Goal: Contribute content: Add original content to the website for others to see

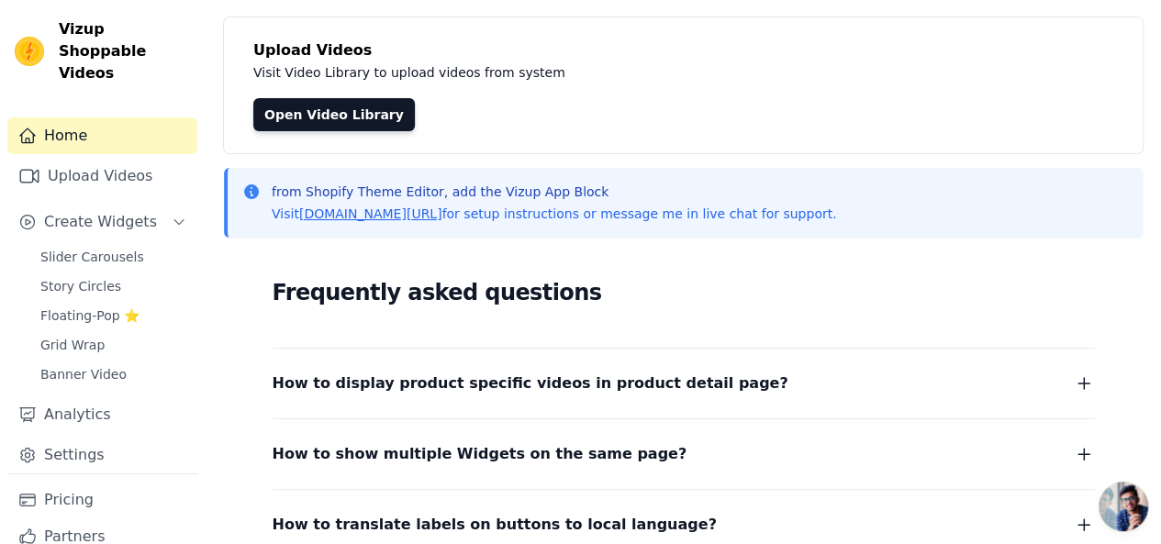
scroll to position [122, 0]
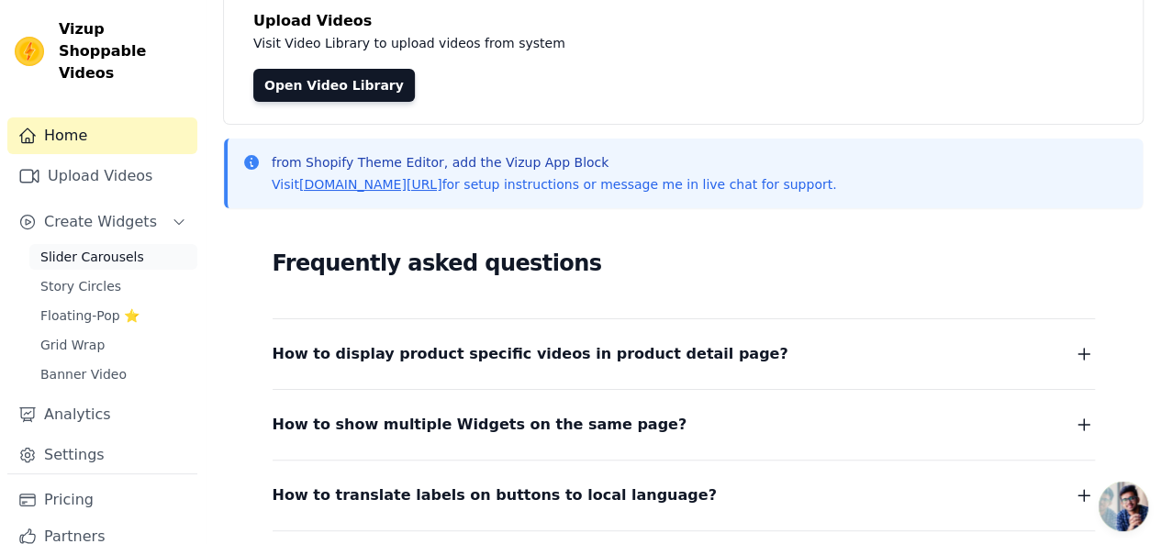
click at [107, 248] on span "Slider Carousels" at bounding box center [92, 257] width 104 height 18
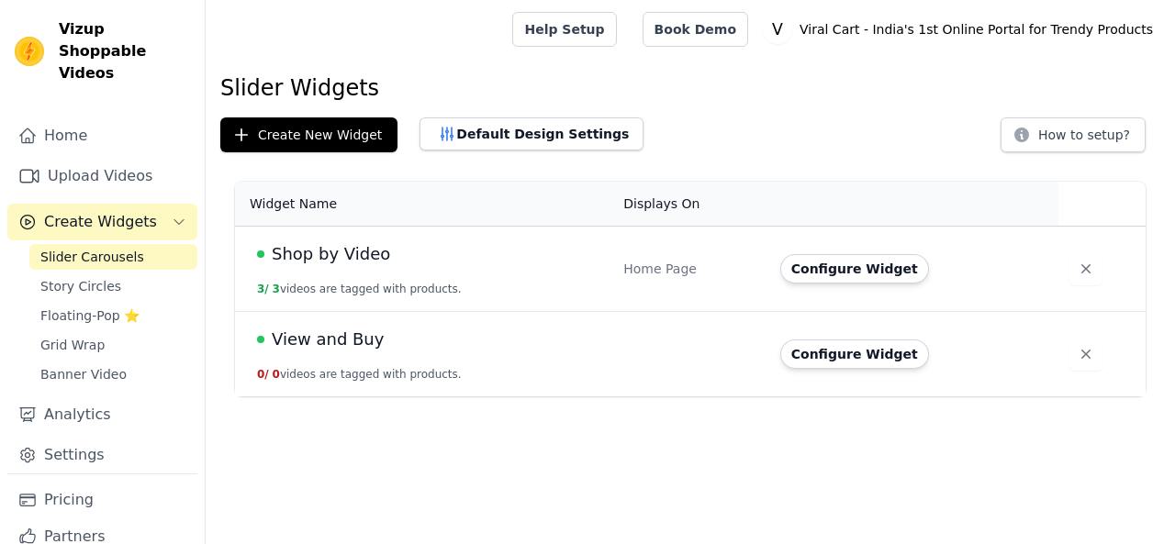
click at [102, 159] on link "Upload Videos" at bounding box center [102, 176] width 190 height 37
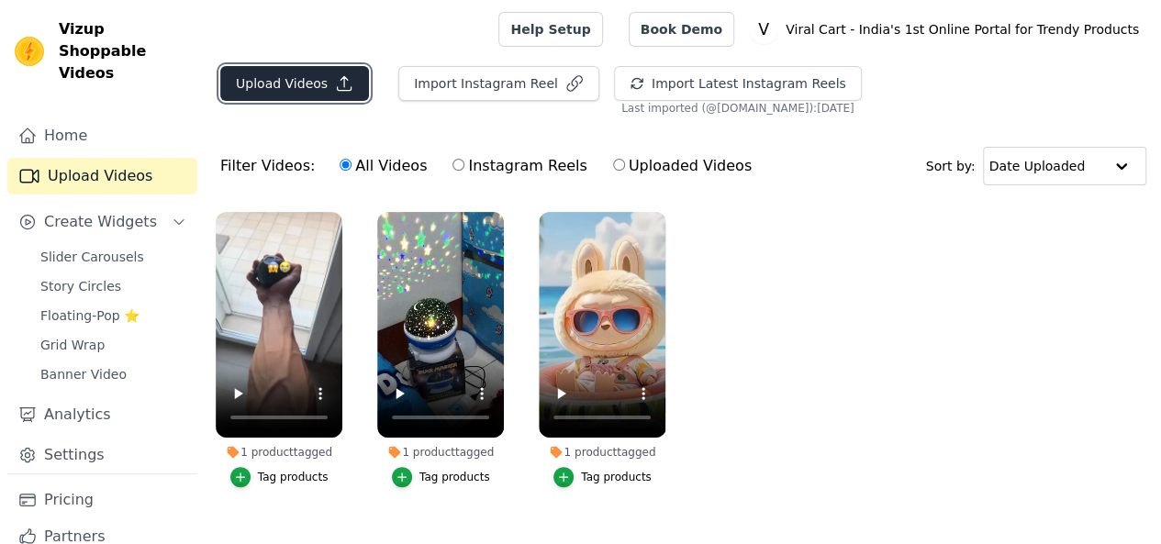
click at [335, 80] on icon "button" at bounding box center [344, 83] width 18 height 18
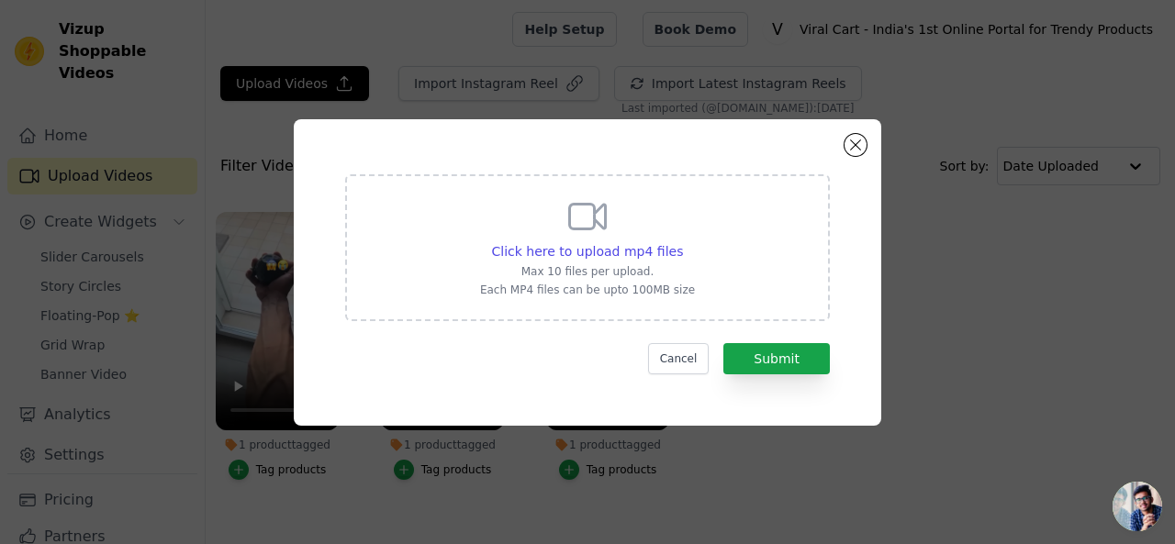
click at [694, 256] on div "Click here to upload mp4 files Max 10 files per upload. Each MP4 files can be u…" at bounding box center [587, 247] width 485 height 147
click at [683, 242] on input "Click here to upload mp4 files Max 10 files per upload. Each MP4 files can be u…" at bounding box center [682, 241] width 1 height 1
click at [860, 150] on button "Close modal" at bounding box center [856, 145] width 22 height 22
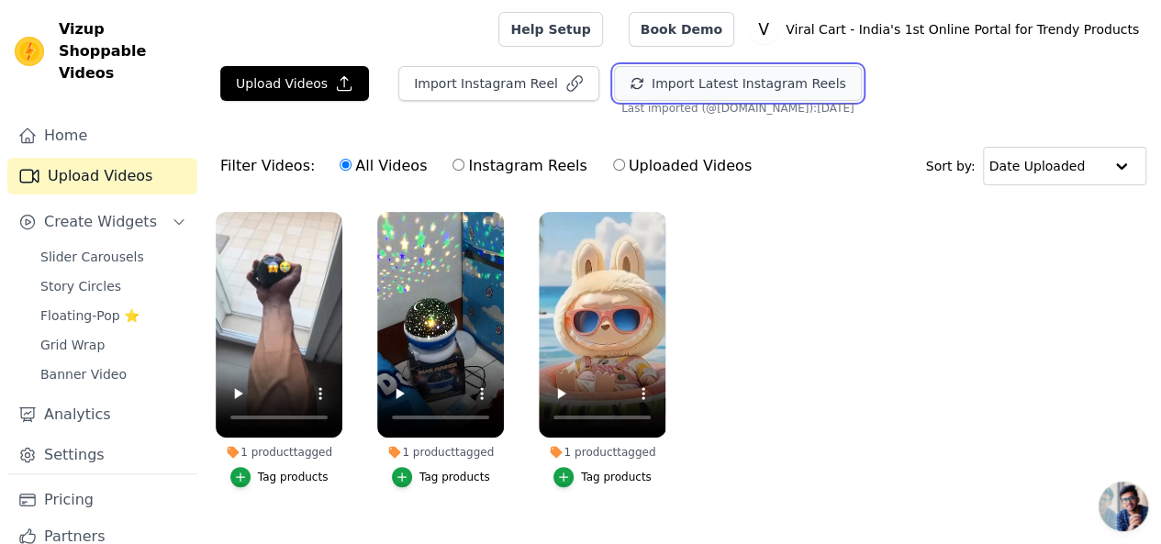
click at [667, 78] on button "Import Latest Instagram Reels" at bounding box center [738, 83] width 248 height 35
click at [435, 165] on div "All Videos Instagram Reels Uploaded Videos" at bounding box center [546, 166] width 432 height 42
click at [452, 164] on label "Instagram Reels" at bounding box center [520, 166] width 136 height 24
click at [453, 164] on input "Instagram Reels" at bounding box center [459, 165] width 12 height 12
radio input "true"
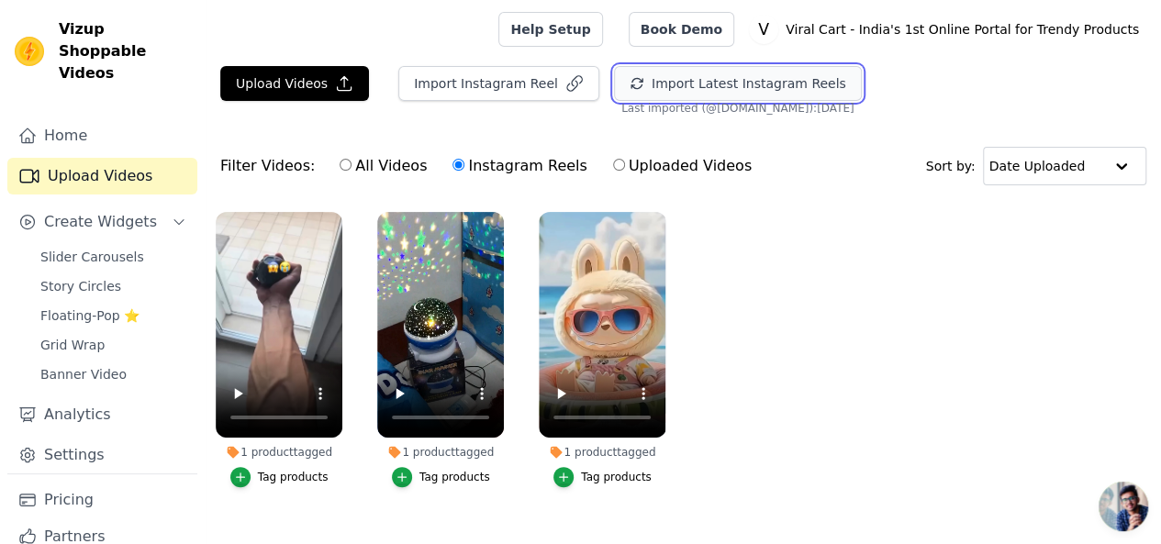
drag, startPoint x: 719, startPoint y: 78, endPoint x: 711, endPoint y: 90, distance: 14.5
click at [719, 77] on button "Import Latest Instagram Reels" at bounding box center [738, 83] width 248 height 35
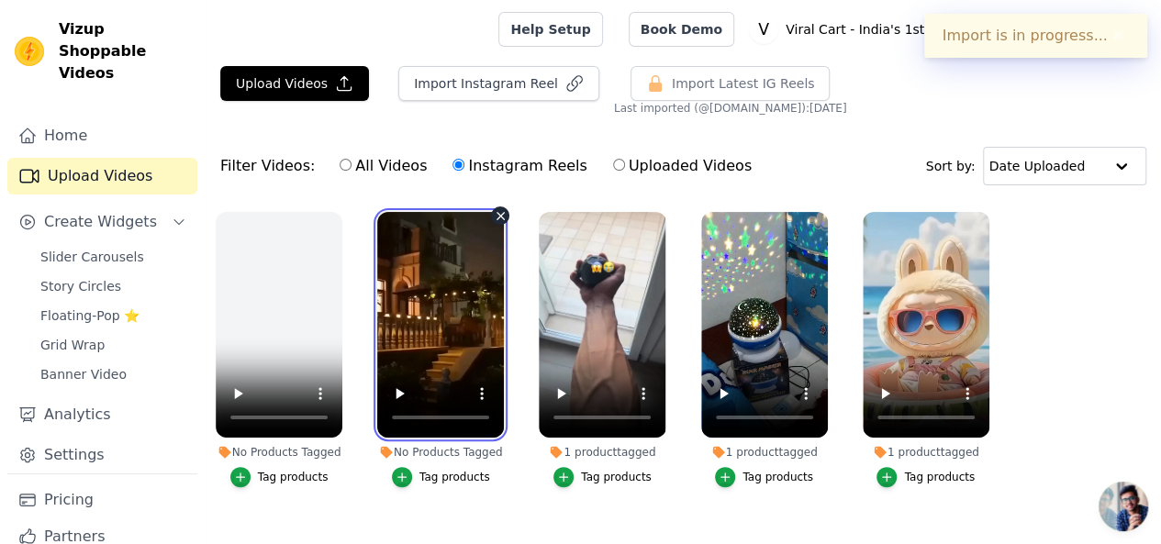
click at [450, 342] on video at bounding box center [440, 325] width 127 height 226
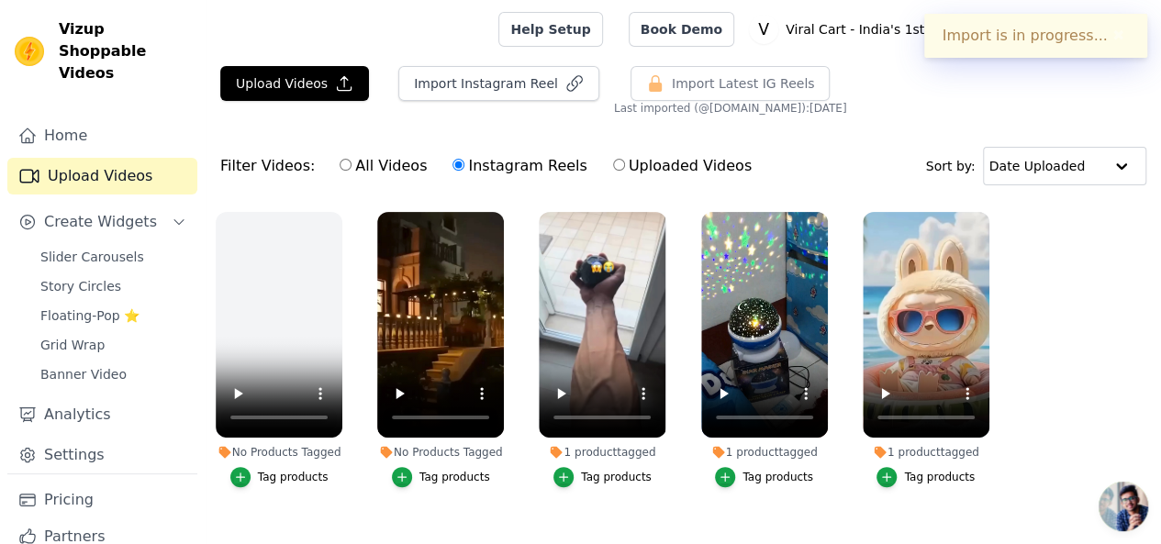
click at [444, 470] on div "Tag products" at bounding box center [455, 477] width 71 height 15
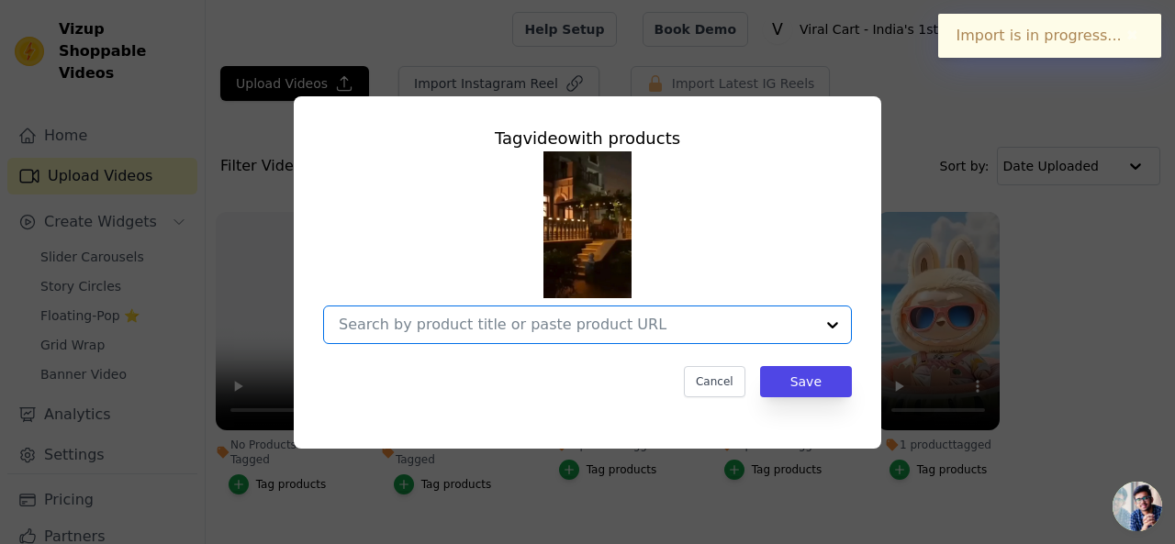
click at [597, 325] on input "No Products Tagged Tag video with products Option undefined, selected. Select i…" at bounding box center [577, 324] width 476 height 17
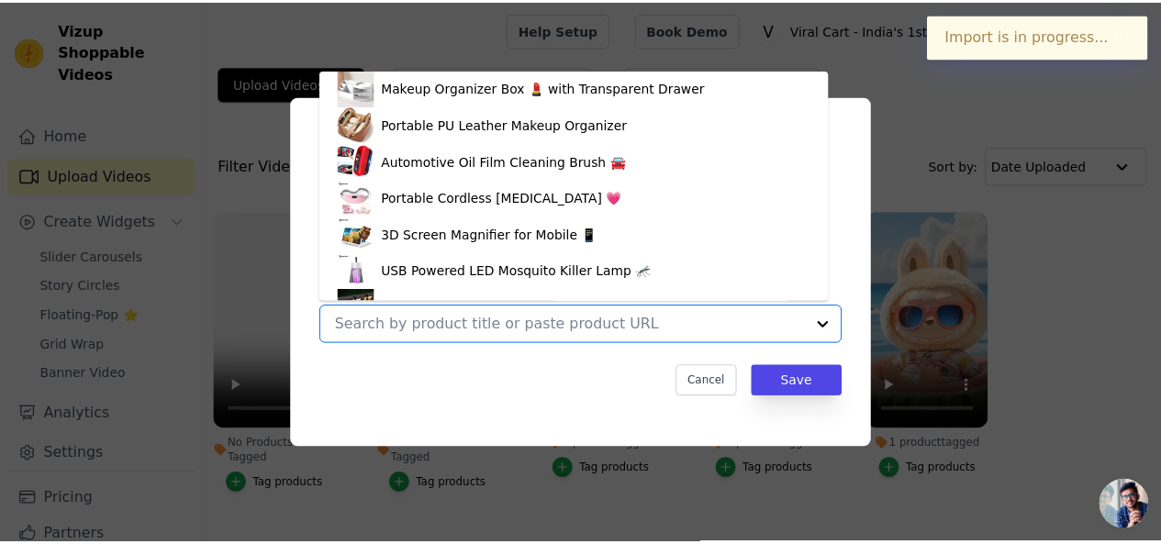
scroll to position [356, 0]
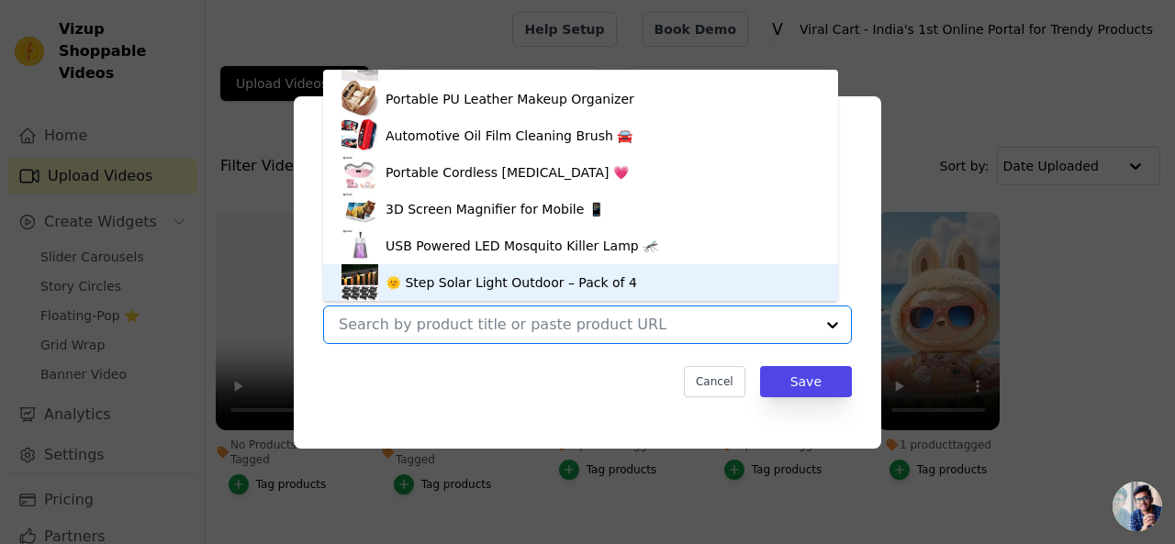
click at [481, 278] on div "🌞 Step Solar Light Outdoor – Pack of 4" at bounding box center [512, 283] width 252 height 18
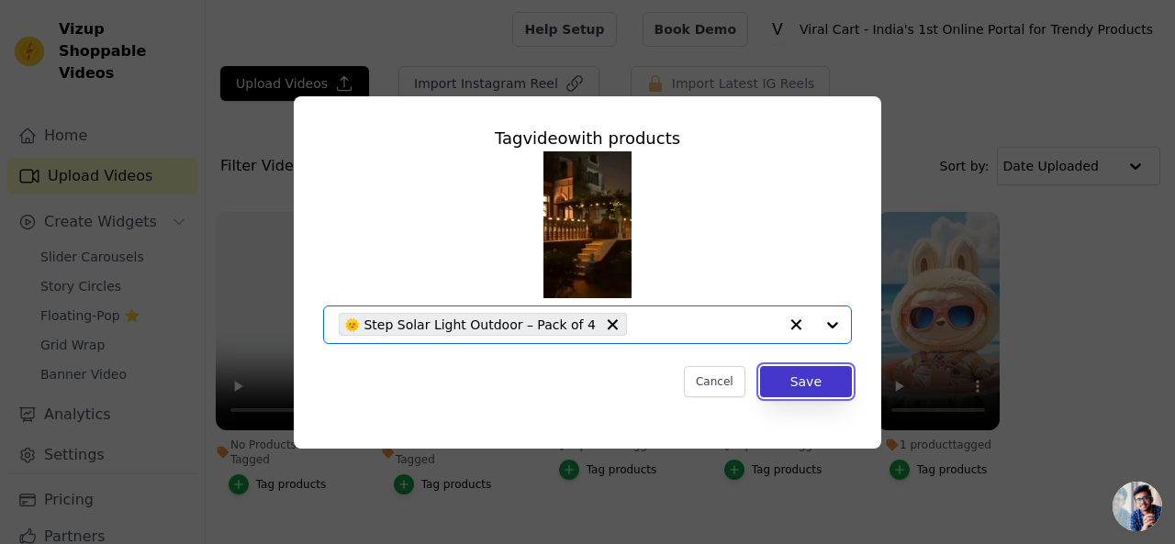
click at [819, 378] on button "Save" at bounding box center [806, 381] width 92 height 31
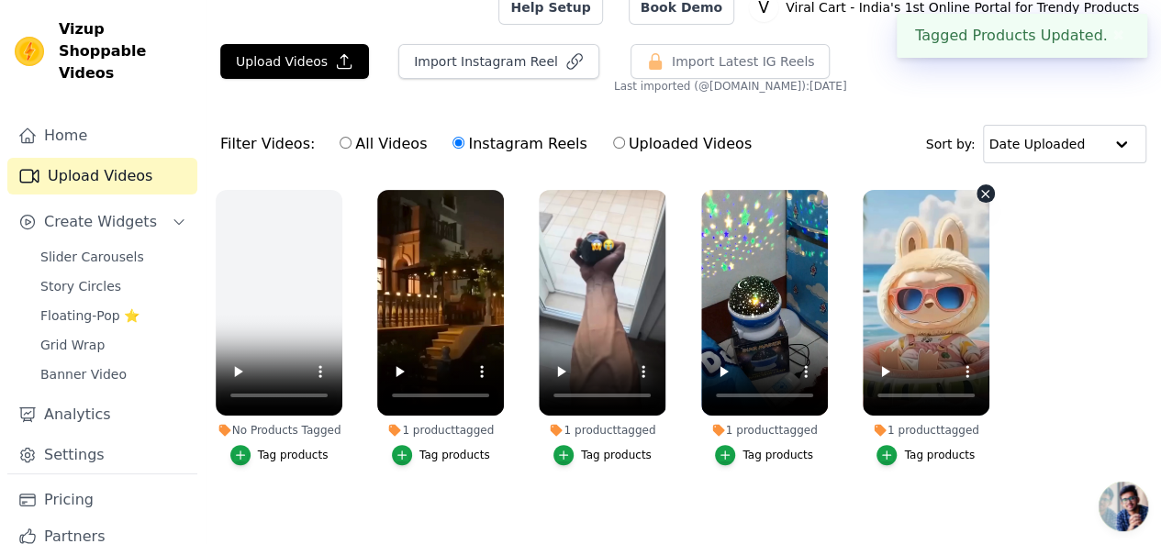
scroll to position [0, 0]
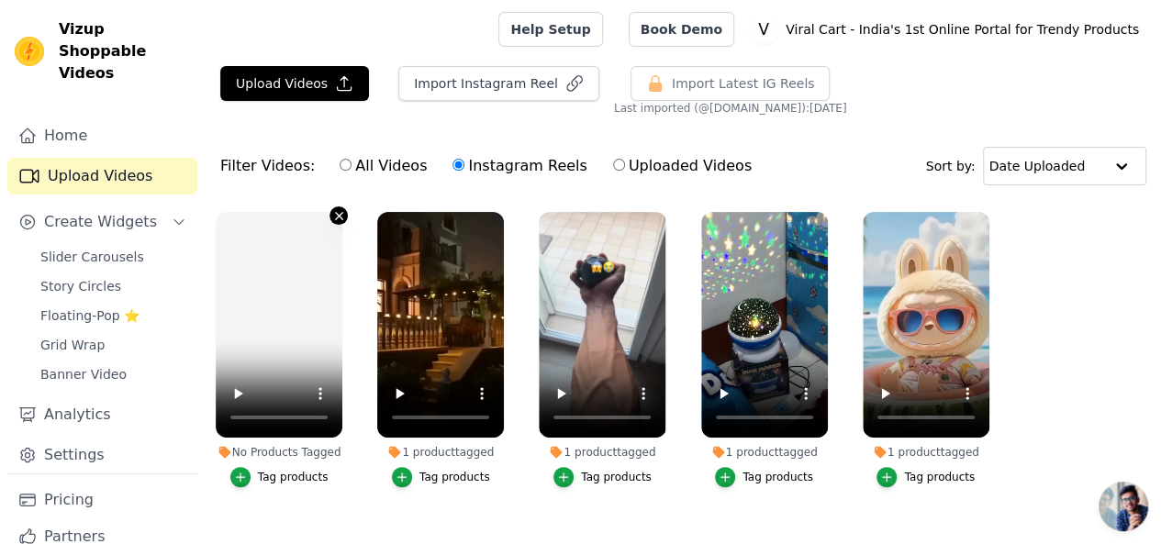
click at [332, 207] on button "No Products Tagged Tag products" at bounding box center [339, 216] width 18 height 18
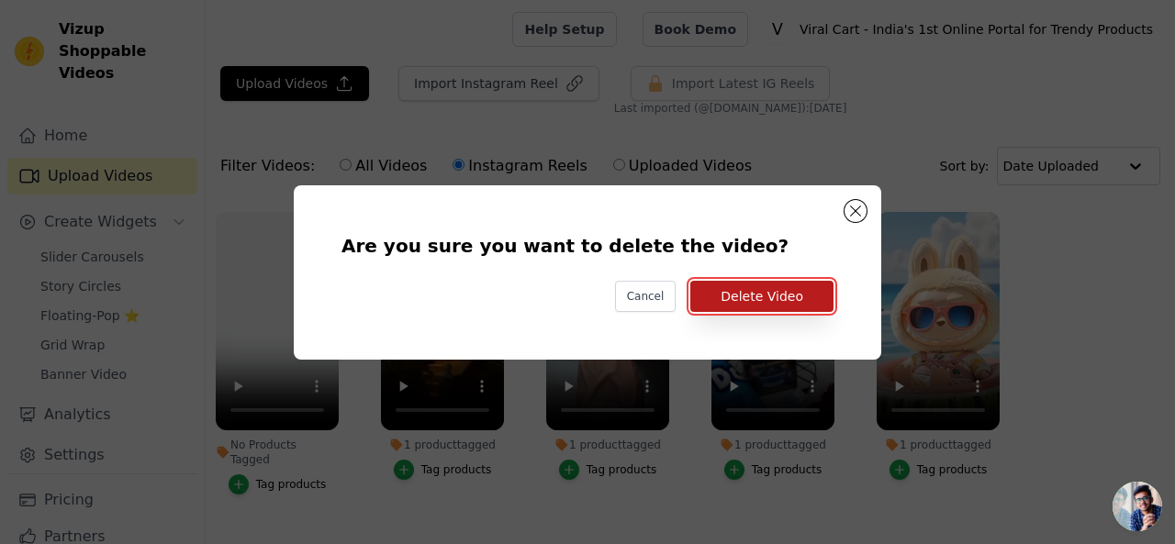
click at [723, 297] on button "Delete Video" at bounding box center [761, 296] width 143 height 31
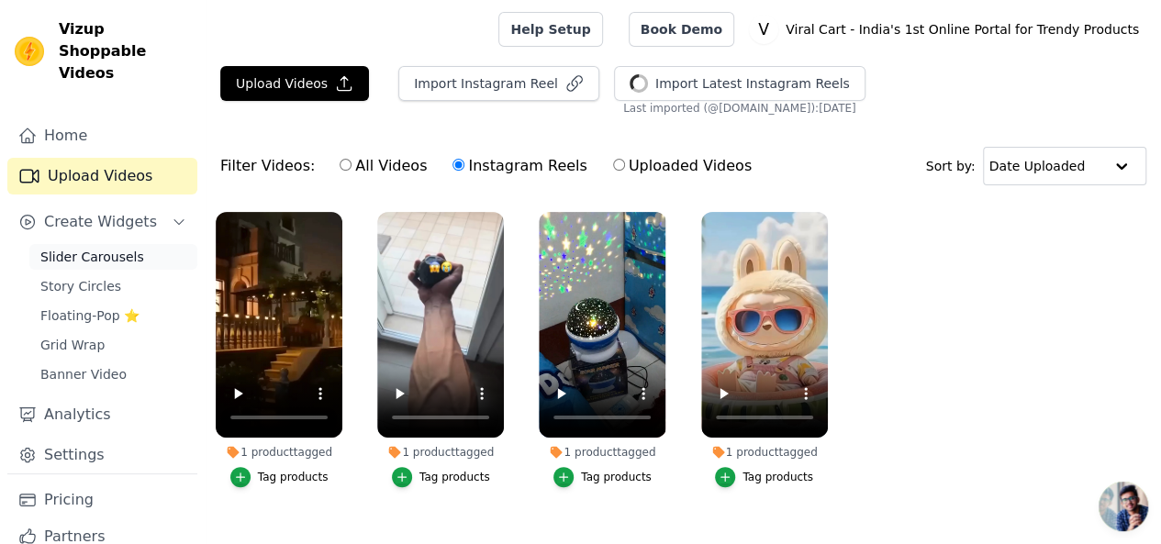
click at [116, 248] on span "Slider Carousels" at bounding box center [92, 257] width 104 height 18
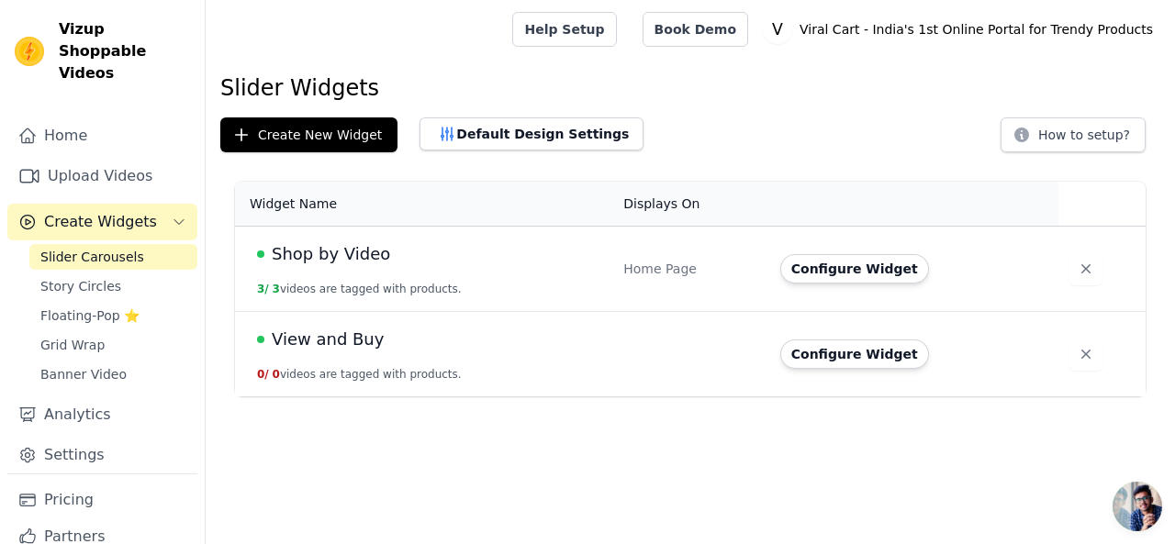
click at [324, 256] on span "Shop by Video" at bounding box center [331, 254] width 118 height 26
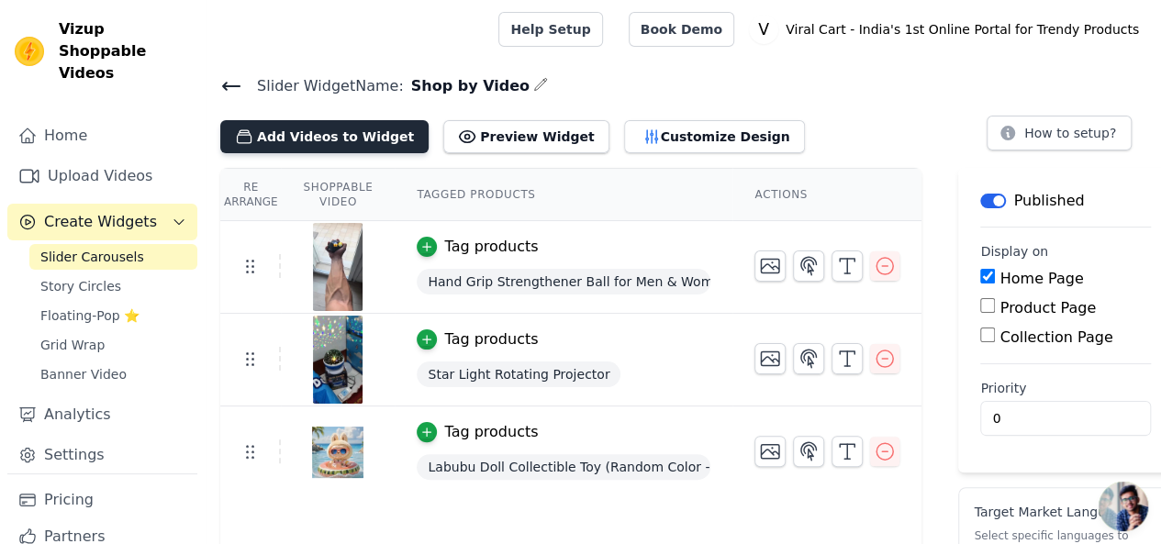
click at [300, 123] on button "Add Videos to Widget" at bounding box center [324, 136] width 208 height 33
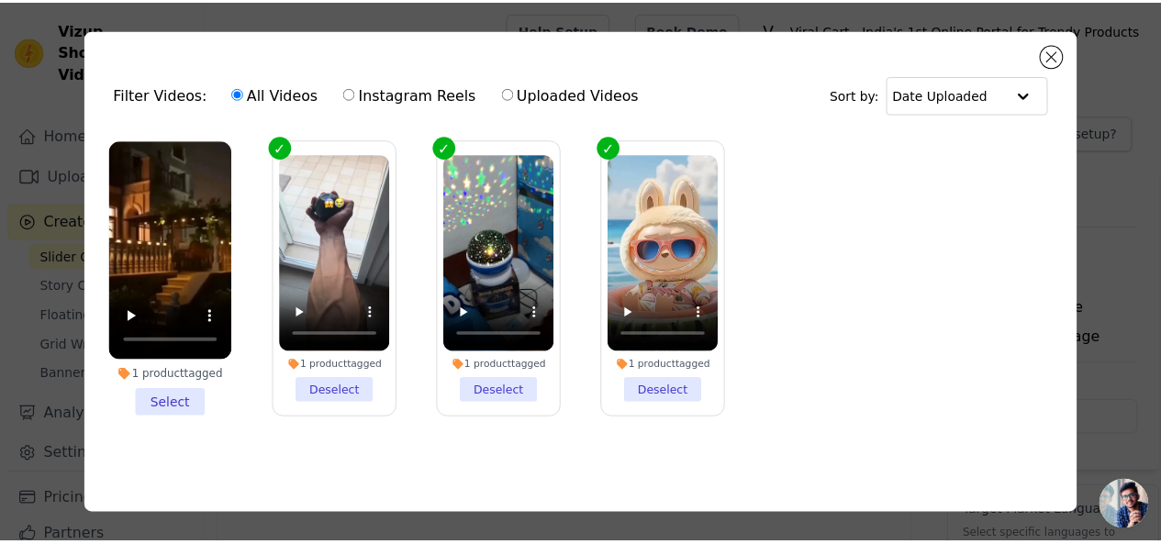
scroll to position [5, 0]
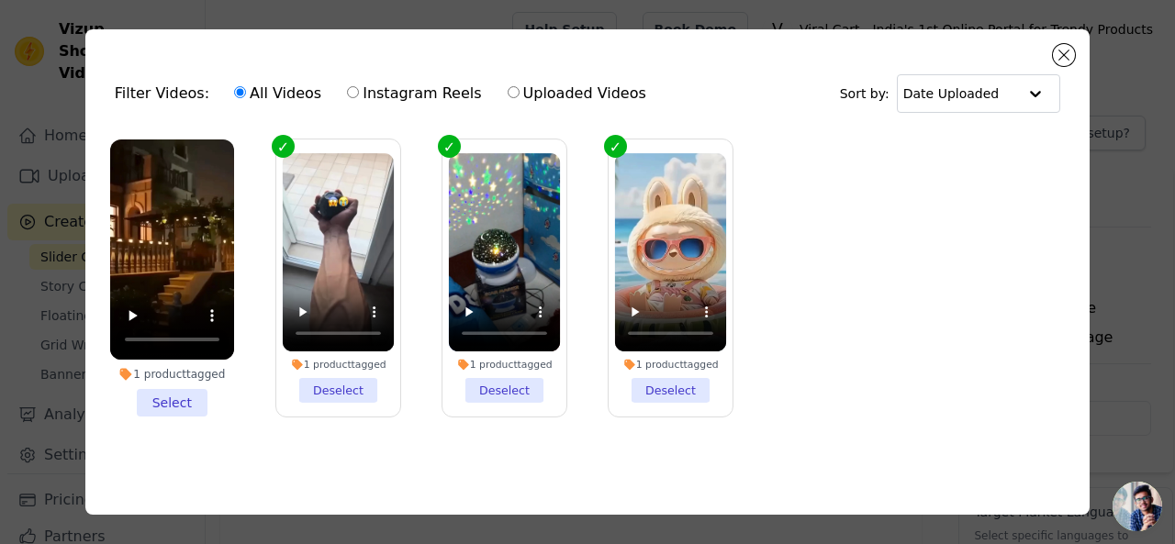
click at [186, 394] on li "1 product tagged Select" at bounding box center [172, 278] width 124 height 277
click at [0, 0] on input "1 product tagged Select" at bounding box center [0, 0] width 0 height 0
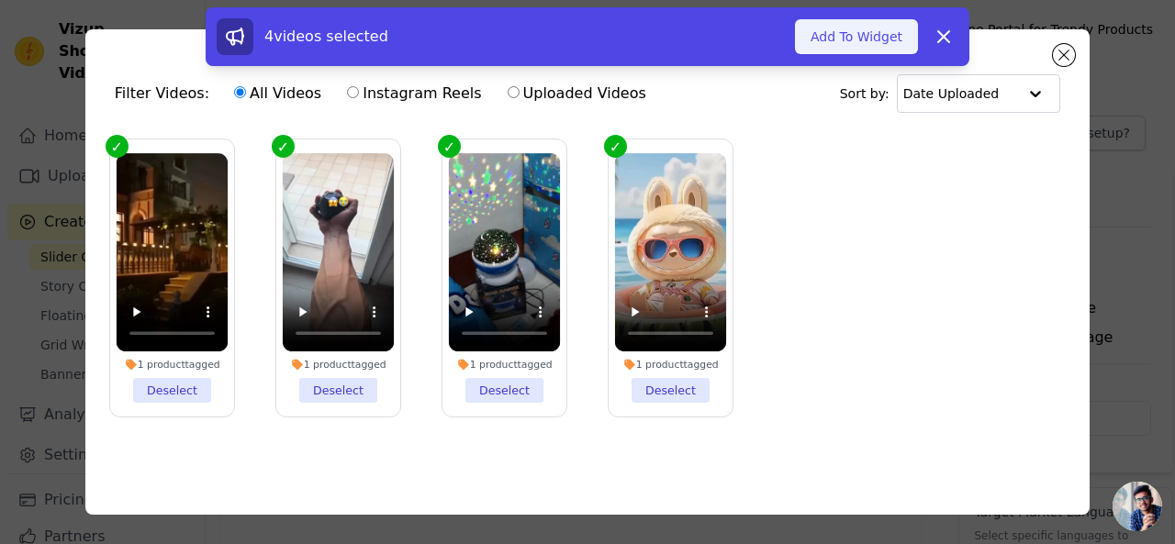
click at [856, 38] on button "Add To Widget" at bounding box center [856, 36] width 123 height 35
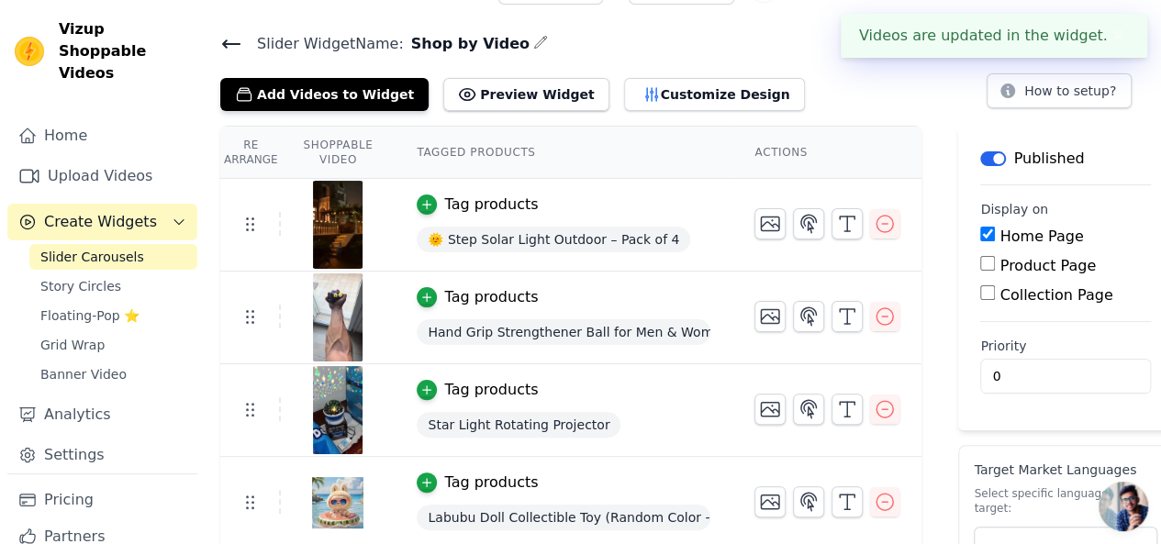
scroll to position [0, 0]
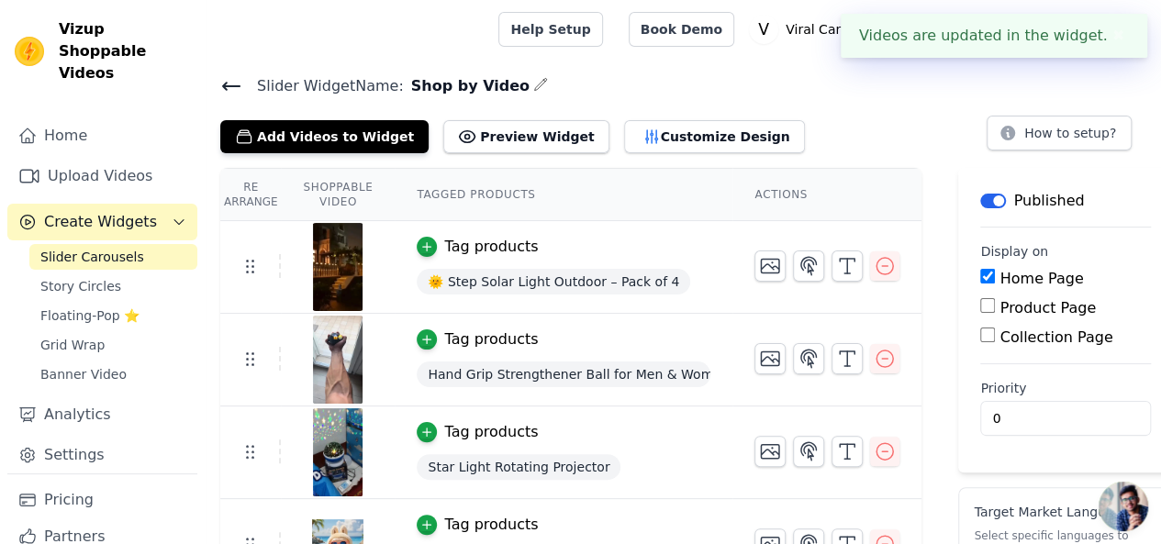
click at [1127, 35] on button "✖" at bounding box center [1118, 36] width 21 height 22
